Goal: Information Seeking & Learning: Understand process/instructions

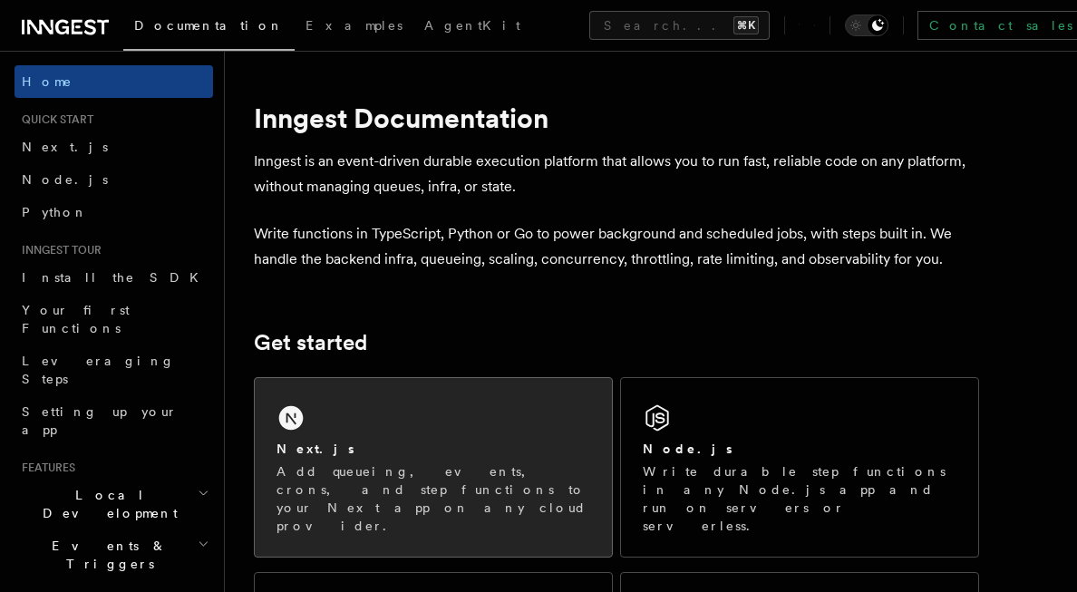
click at [402, 449] on div "Next.js" at bounding box center [433, 448] width 314 height 19
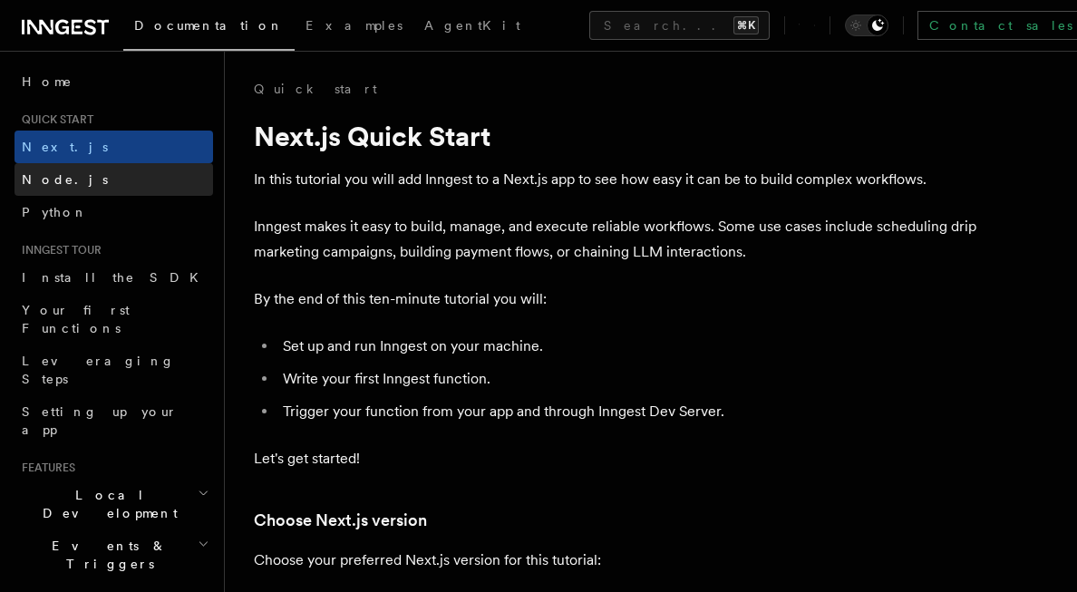
click at [76, 179] on link "Node.js" at bounding box center [113, 179] width 198 height 33
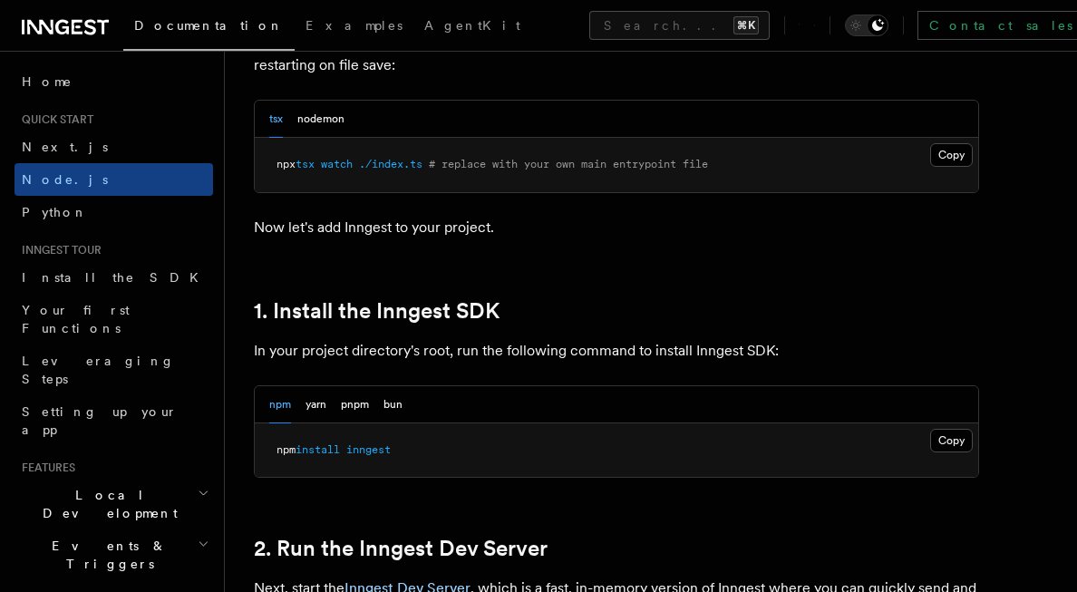
scroll to position [953, 0]
click at [952, 437] on button "Copy Copied" at bounding box center [951, 440] width 43 height 24
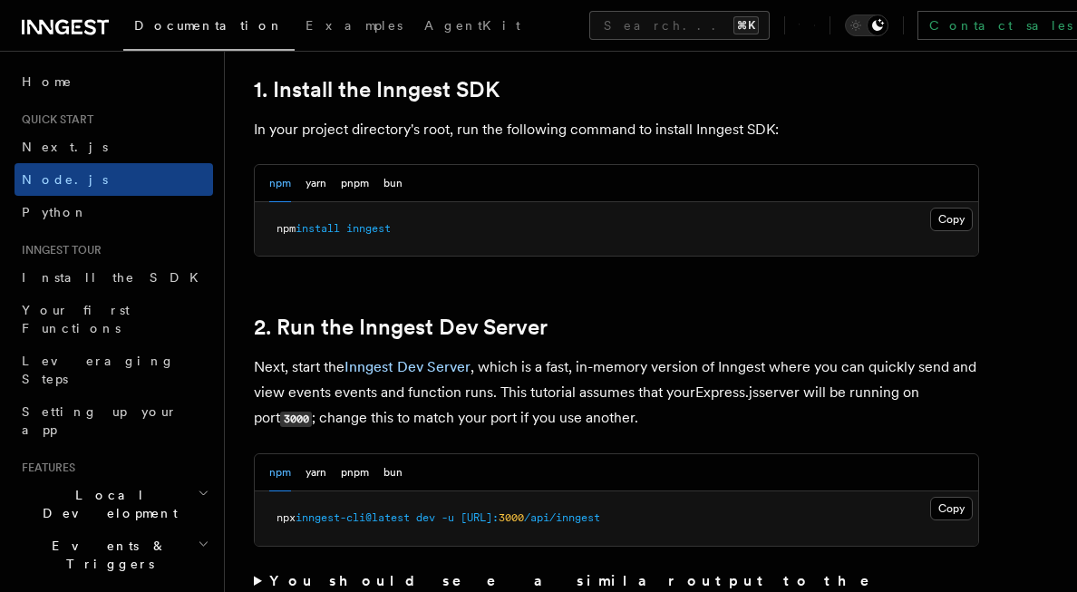
scroll to position [1299, 0]
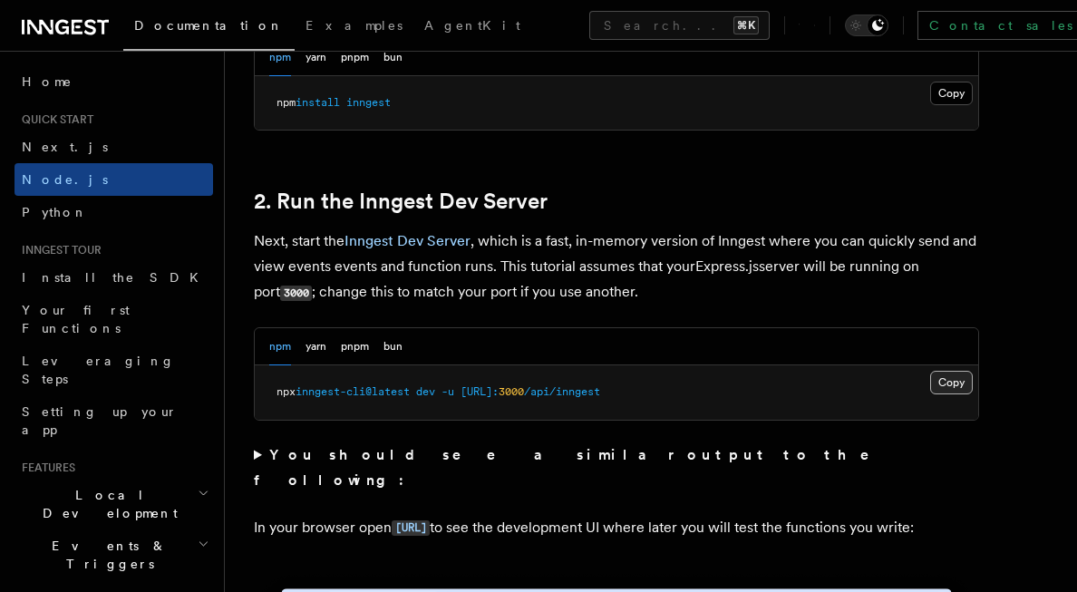
click at [949, 381] on button "Copy Copied" at bounding box center [951, 383] width 43 height 24
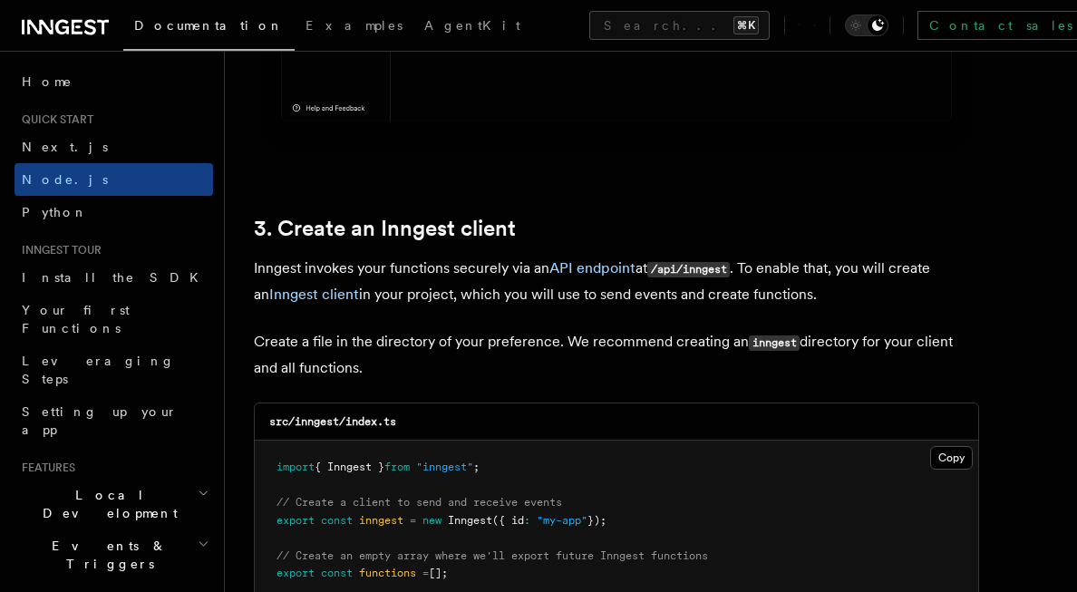
scroll to position [2306, 0]
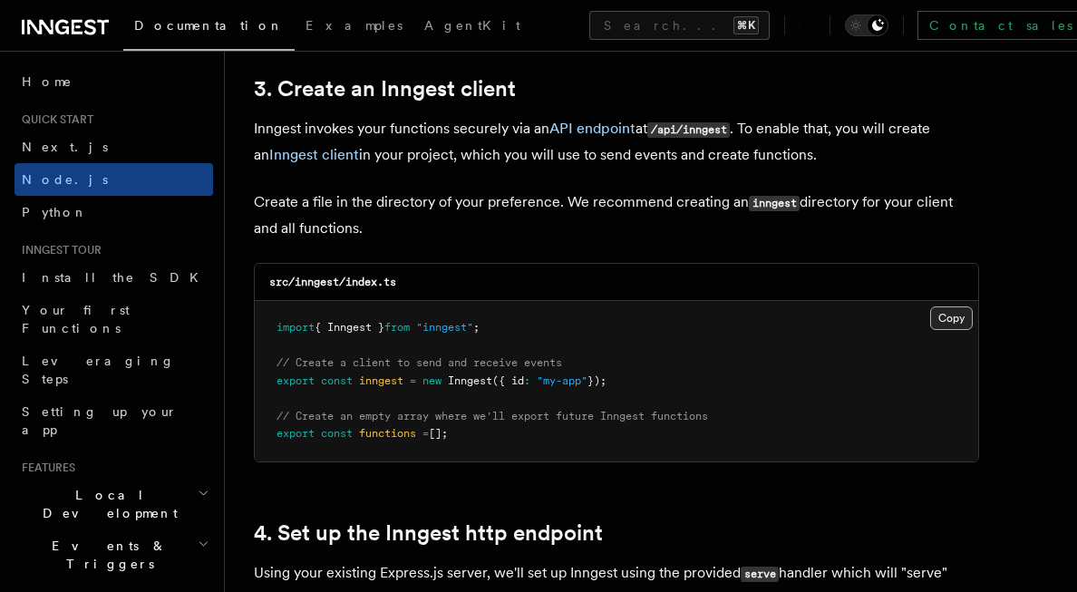
click at [944, 319] on button "Copy Copied" at bounding box center [951, 318] width 43 height 24
